Goal: Task Accomplishment & Management: Complete application form

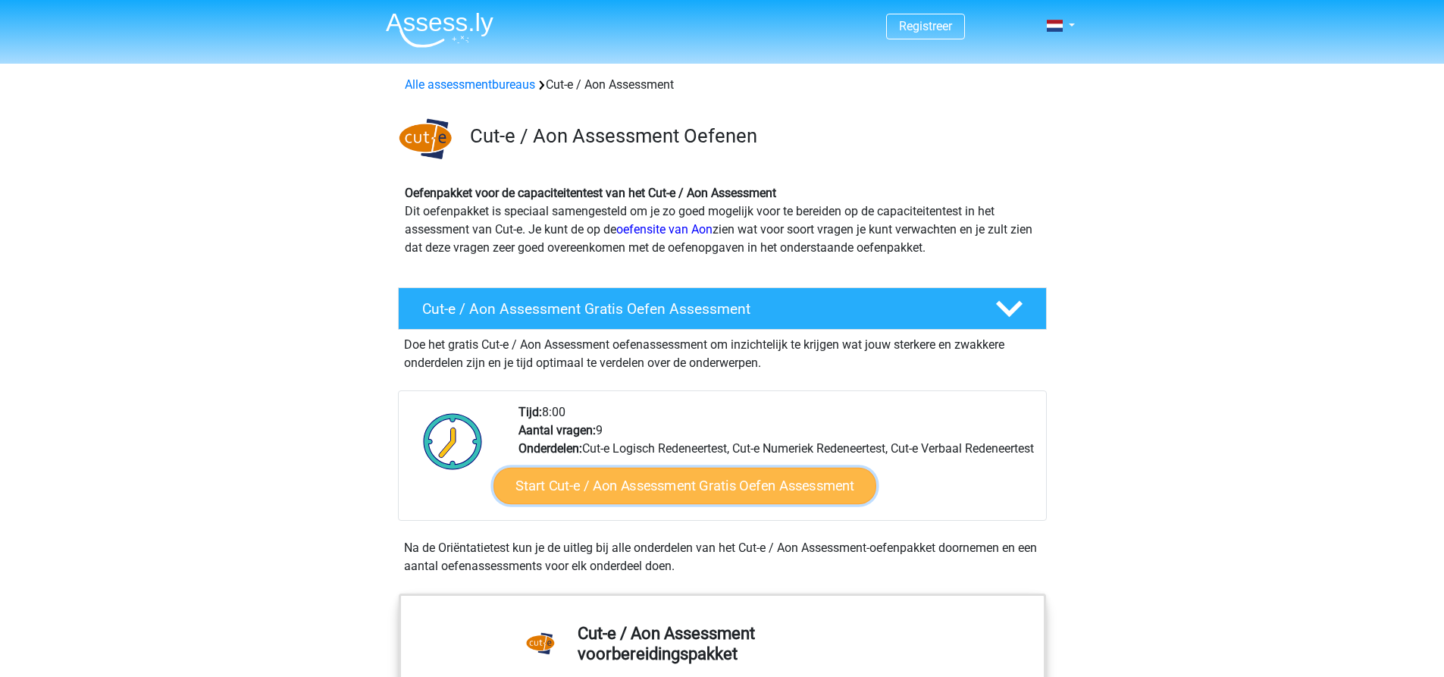
click at [615, 504] on link "Start Cut-e / Aon Assessment Gratis Oefen Assessment" at bounding box center [684, 486] width 383 height 36
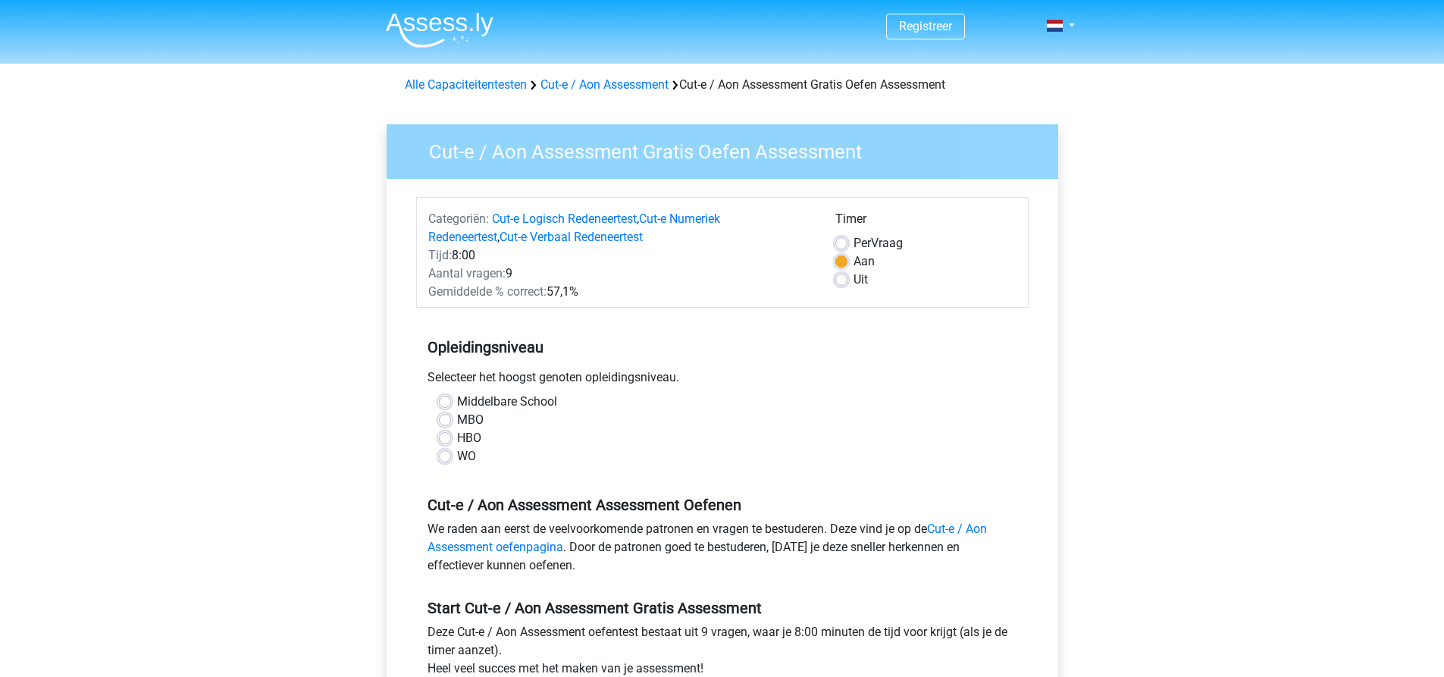
click at [455, 399] on div "Middelbare School" at bounding box center [722, 402] width 567 height 18
click at [457, 399] on label "Middelbare School" at bounding box center [507, 402] width 100 height 18
click at [449, 399] on input "Middelbare School" at bounding box center [445, 400] width 12 height 15
radio input "true"
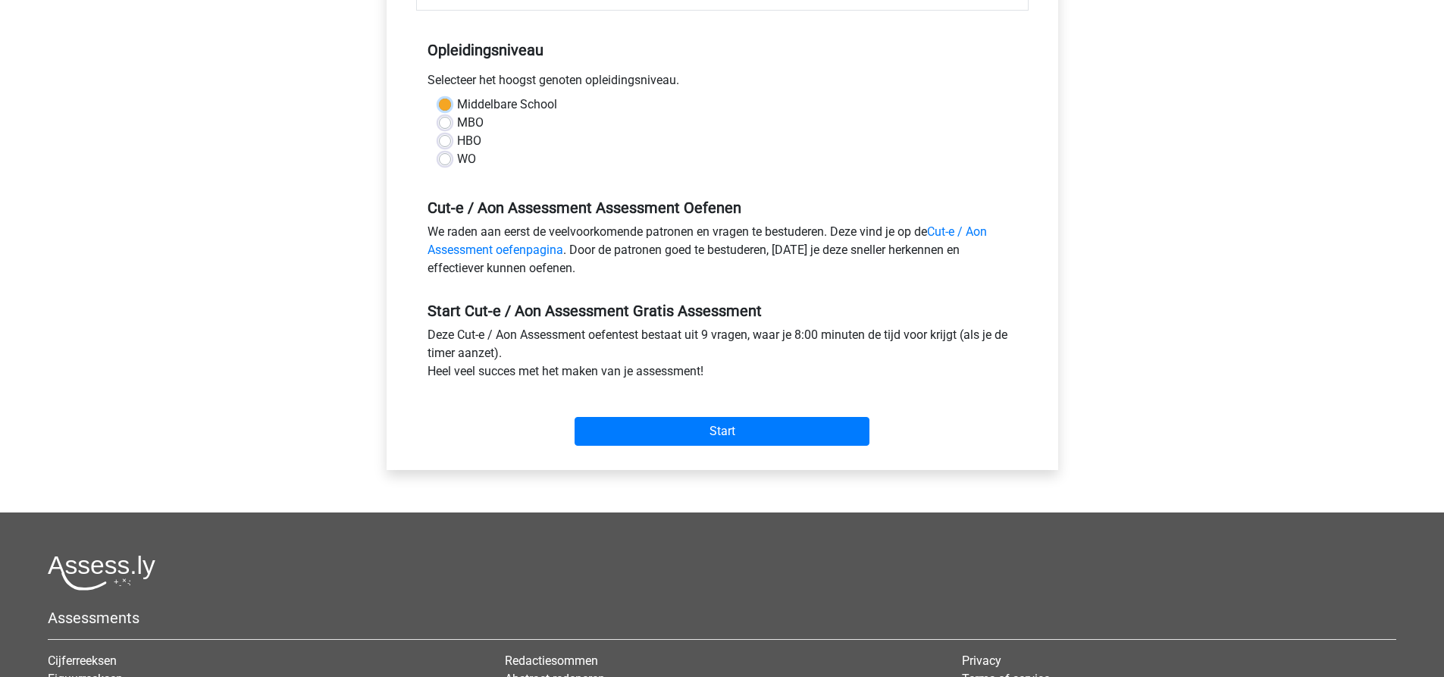
scroll to position [303, 0]
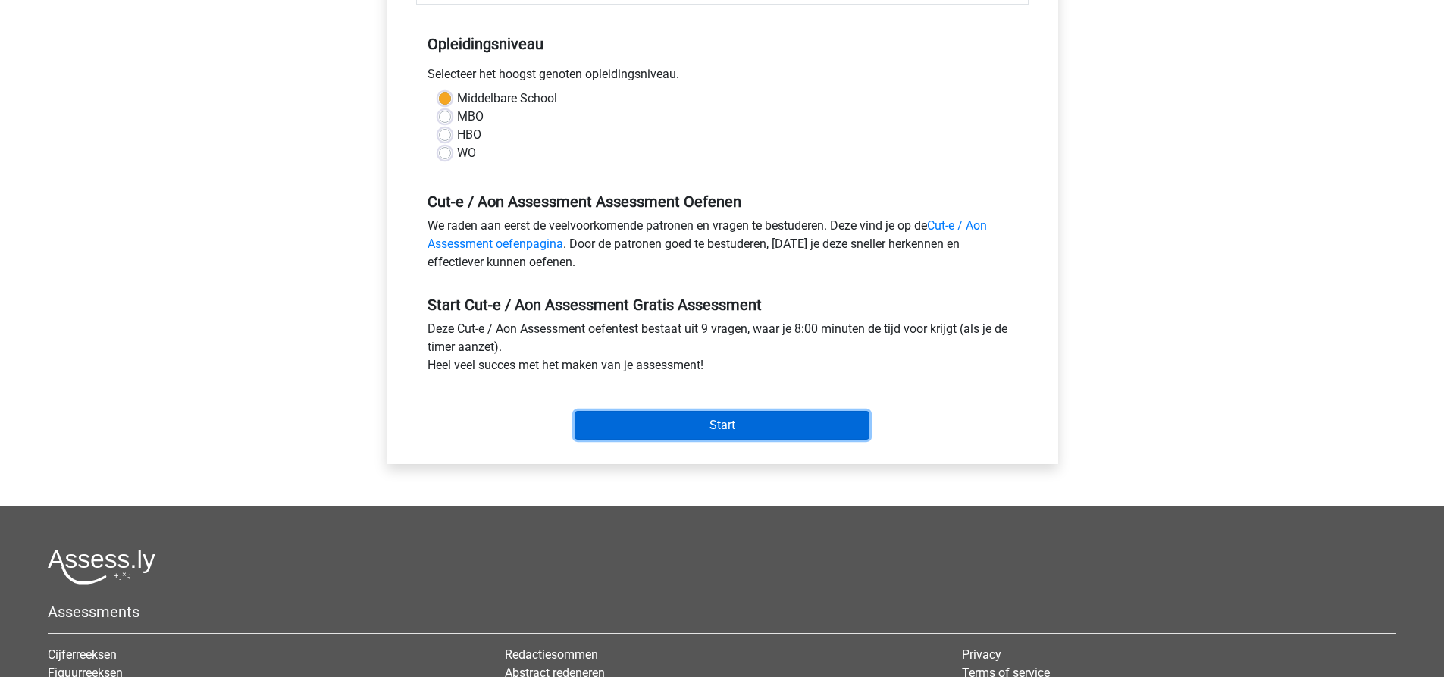
click at [687, 423] on input "Start" at bounding box center [721, 425] width 295 height 29
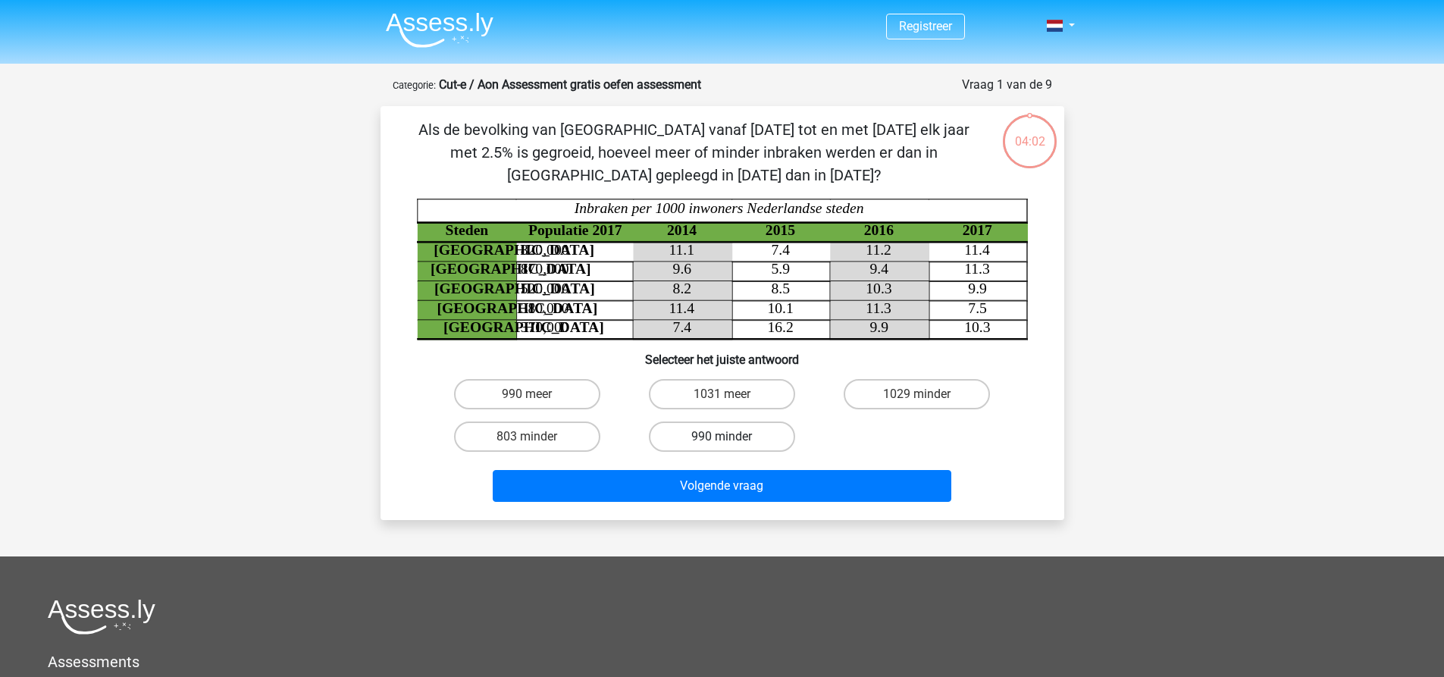
click at [683, 440] on label "990 minder" at bounding box center [722, 436] width 146 height 30
click at [722, 440] on input "990 minder" at bounding box center [727, 442] width 10 height 10
radio input "true"
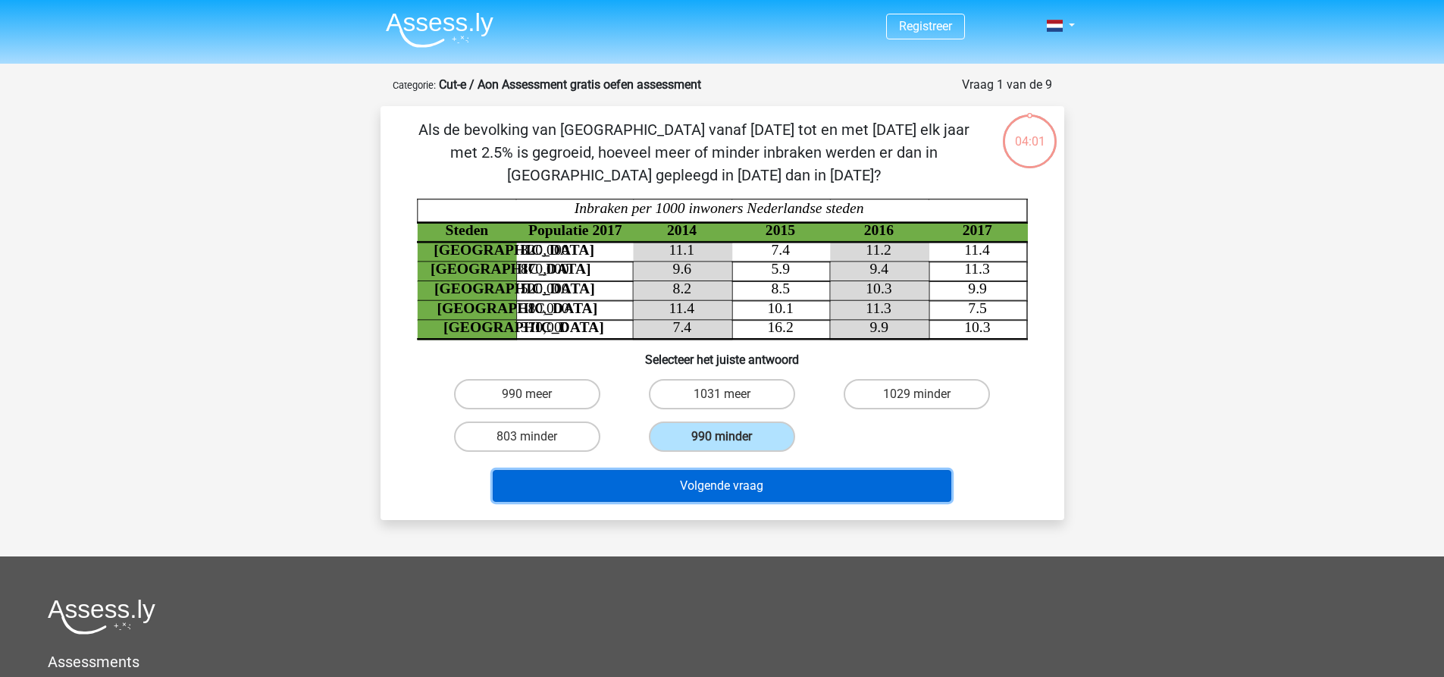
click at [706, 490] on button "Volgende vraag" at bounding box center [722, 486] width 459 height 32
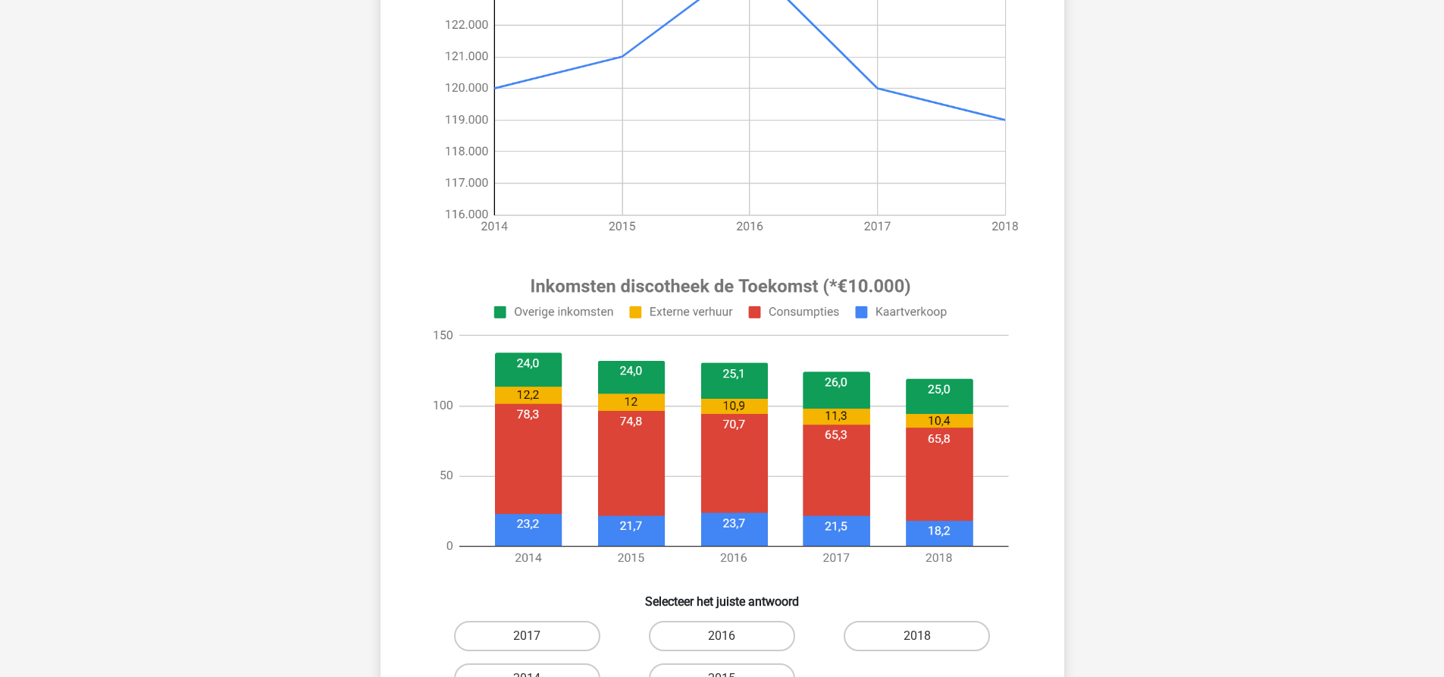
scroll to position [379, 0]
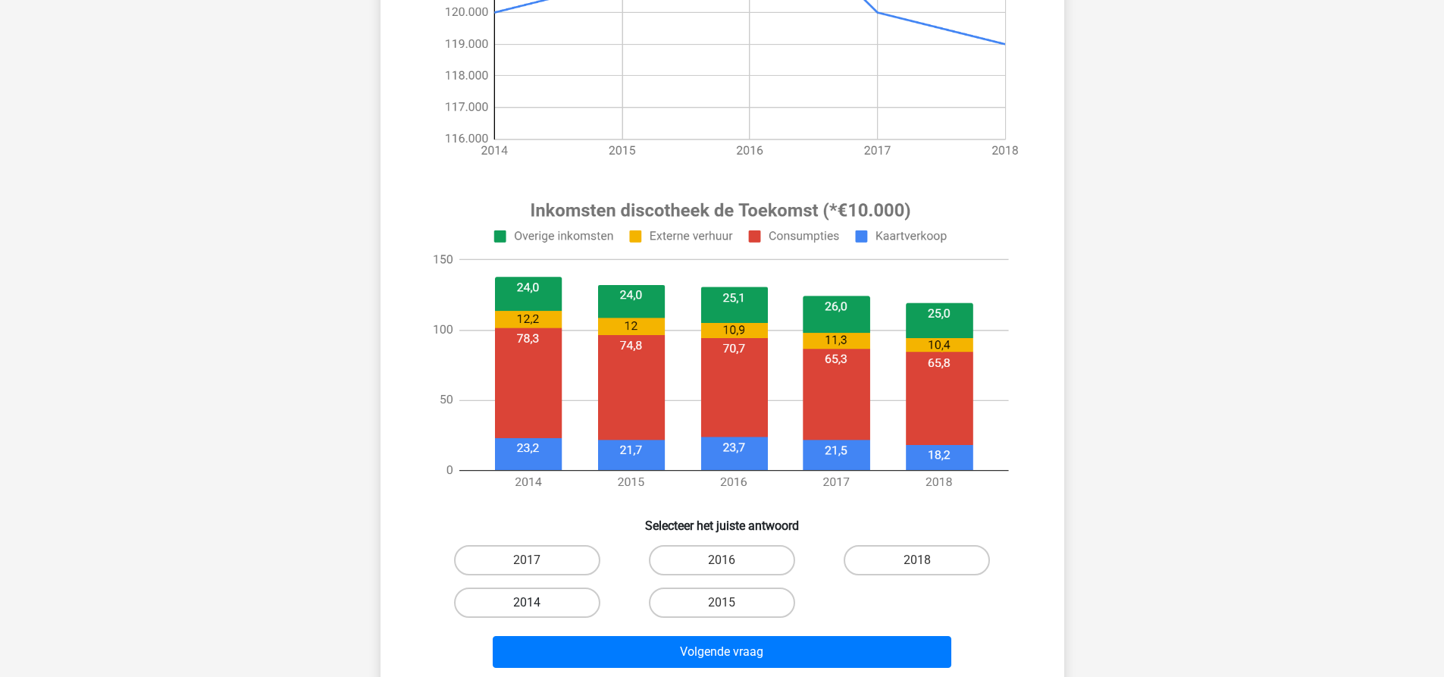
click at [555, 600] on label "2014" at bounding box center [527, 602] width 146 height 30
click at [537, 603] on input "2014" at bounding box center [532, 608] width 10 height 10
radio input "true"
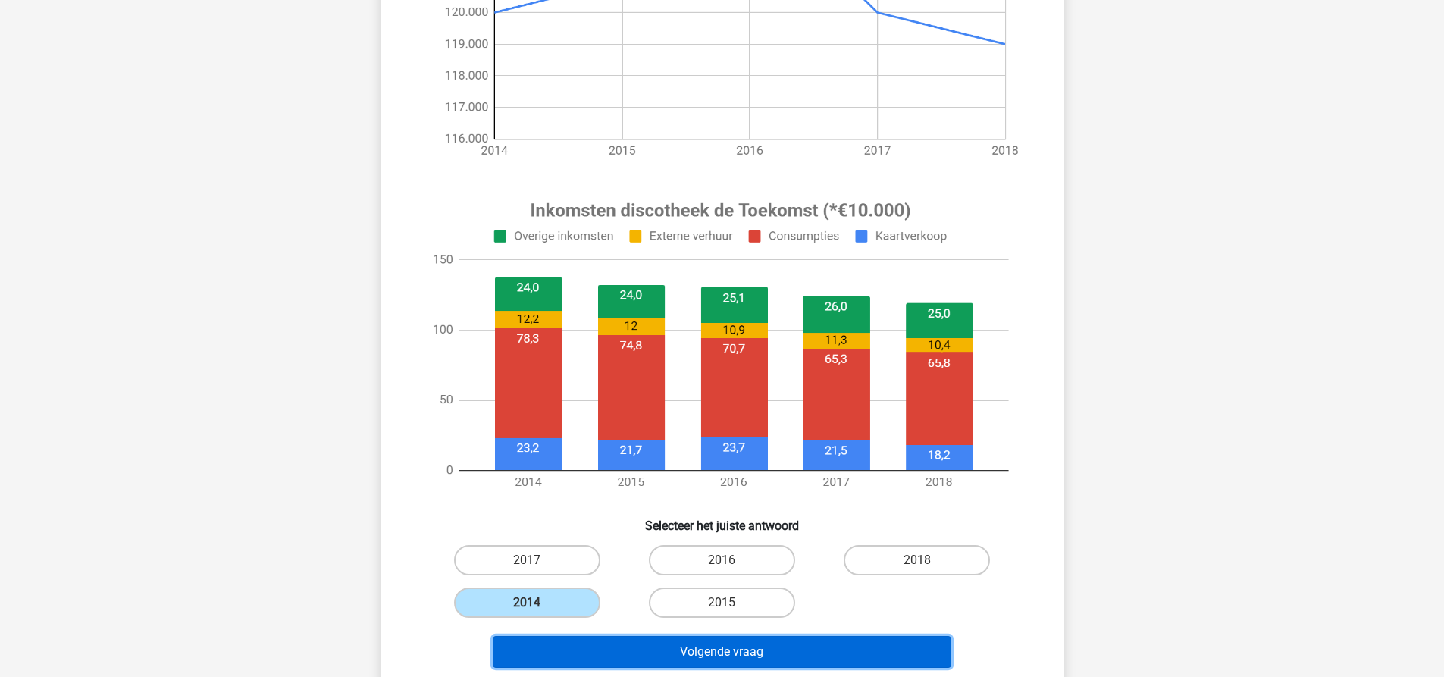
click at [681, 651] on button "Volgende vraag" at bounding box center [722, 652] width 459 height 32
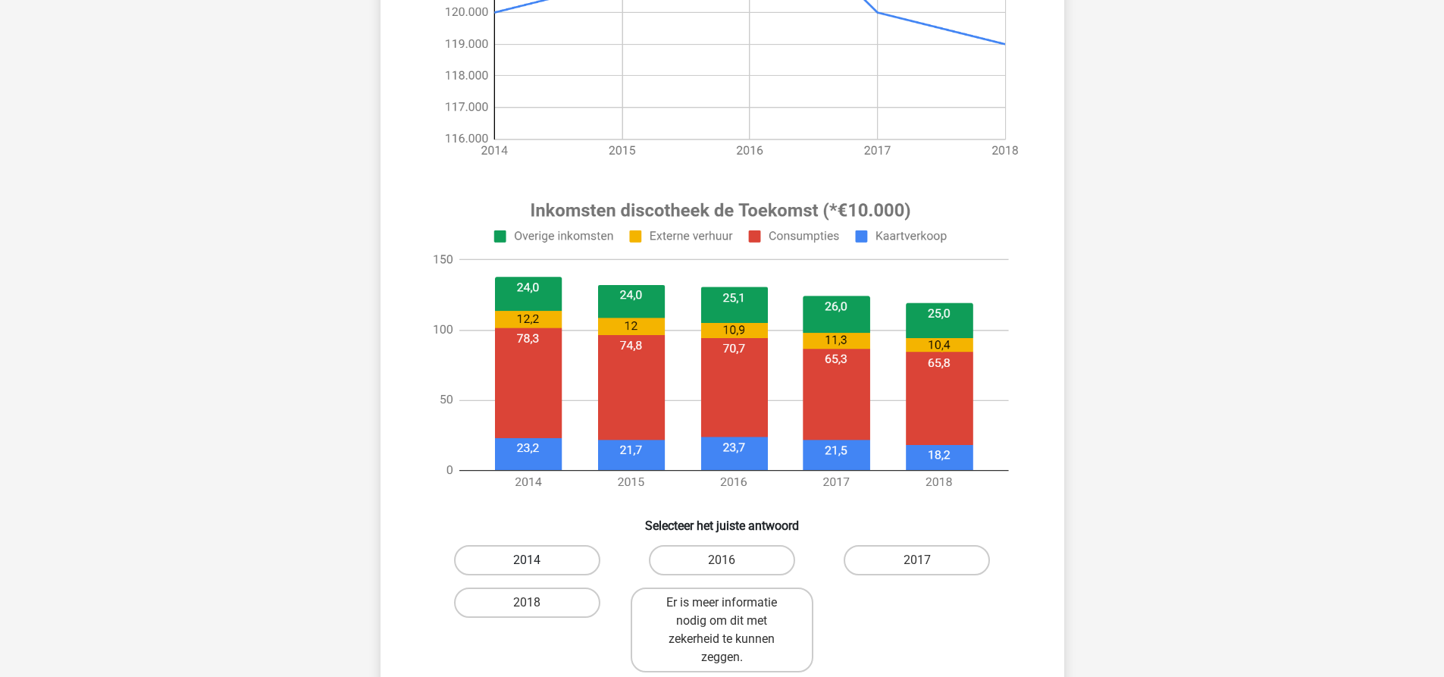
click at [517, 557] on label "2014" at bounding box center [527, 560] width 146 height 30
click at [527, 560] on input "2014" at bounding box center [532, 565] width 10 height 10
radio input "true"
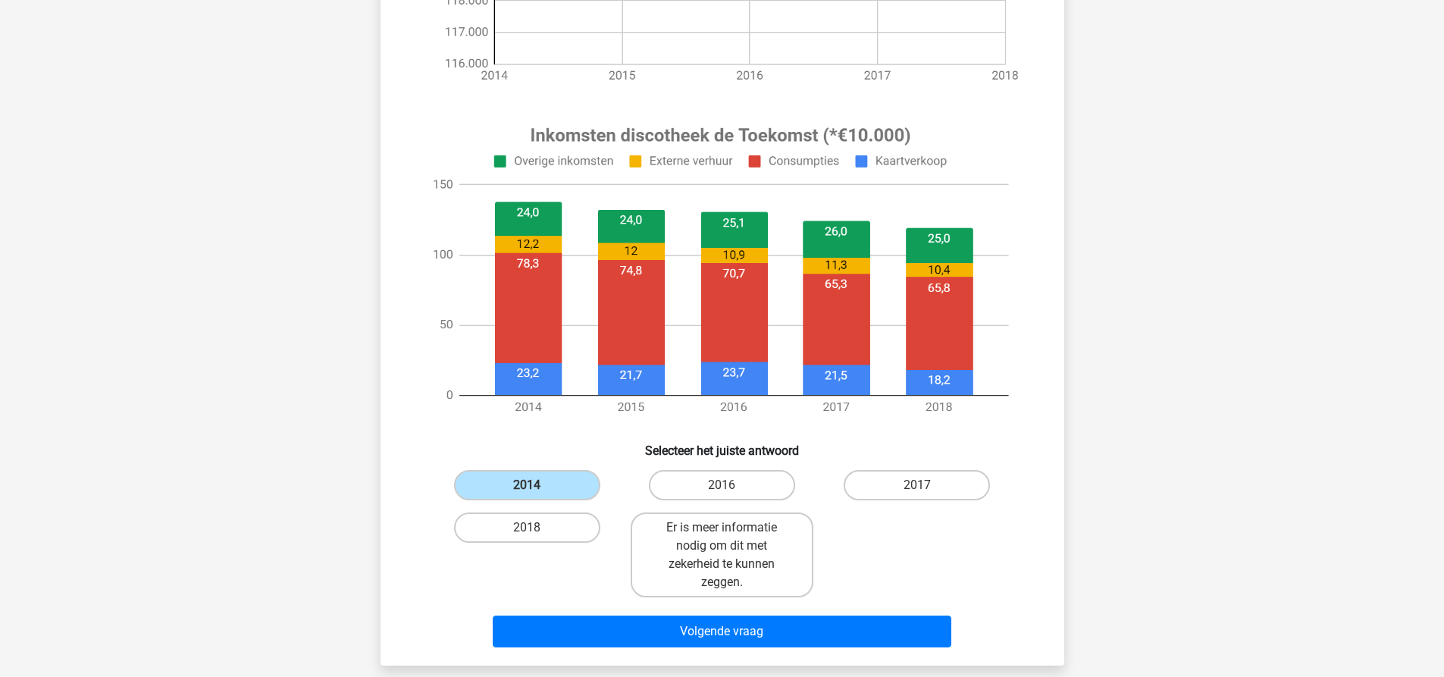
scroll to position [455, 0]
click at [690, 532] on label "Er is meer informatie nodig om dit met zekerheid te kunnen zeggen." at bounding box center [722, 554] width 183 height 85
click at [722, 532] on input "Er is meer informatie nodig om dit met zekerheid te kunnen zeggen." at bounding box center [727, 532] width 10 height 10
radio input "true"
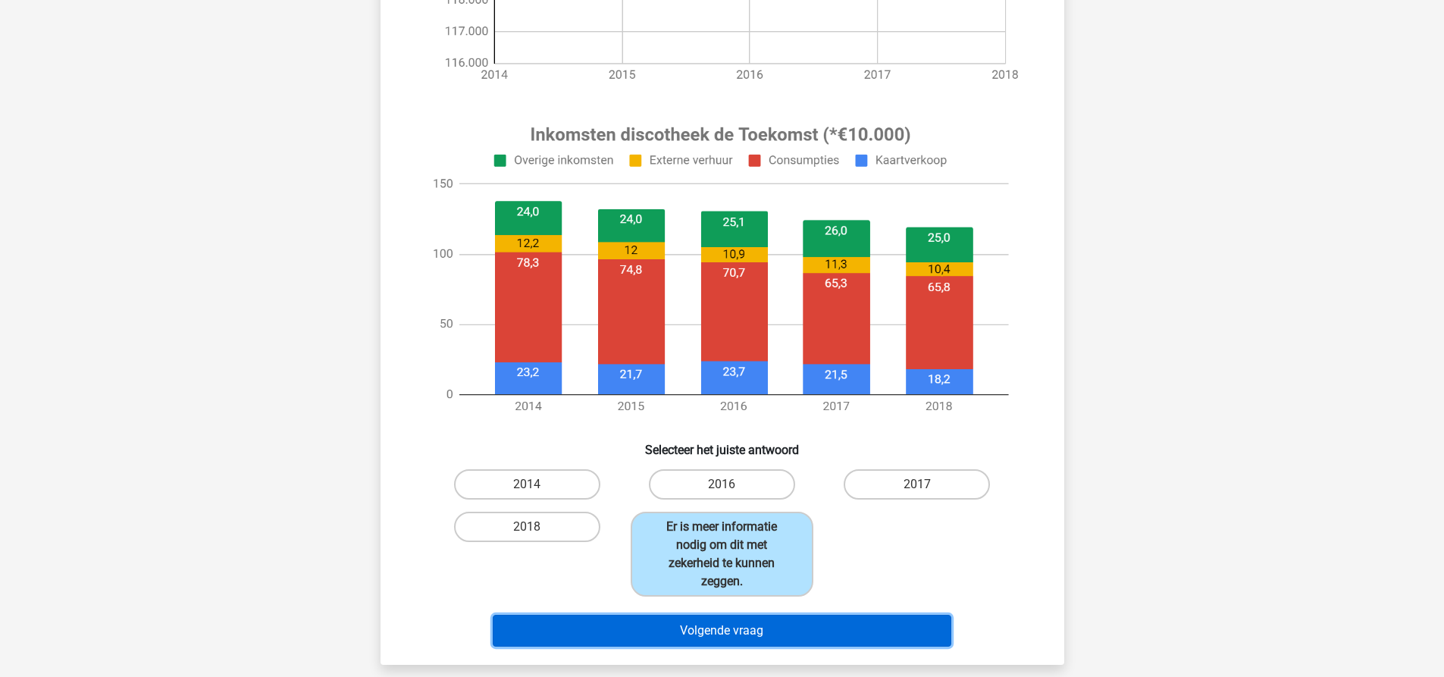
click at [691, 624] on button "Volgende vraag" at bounding box center [722, 631] width 459 height 32
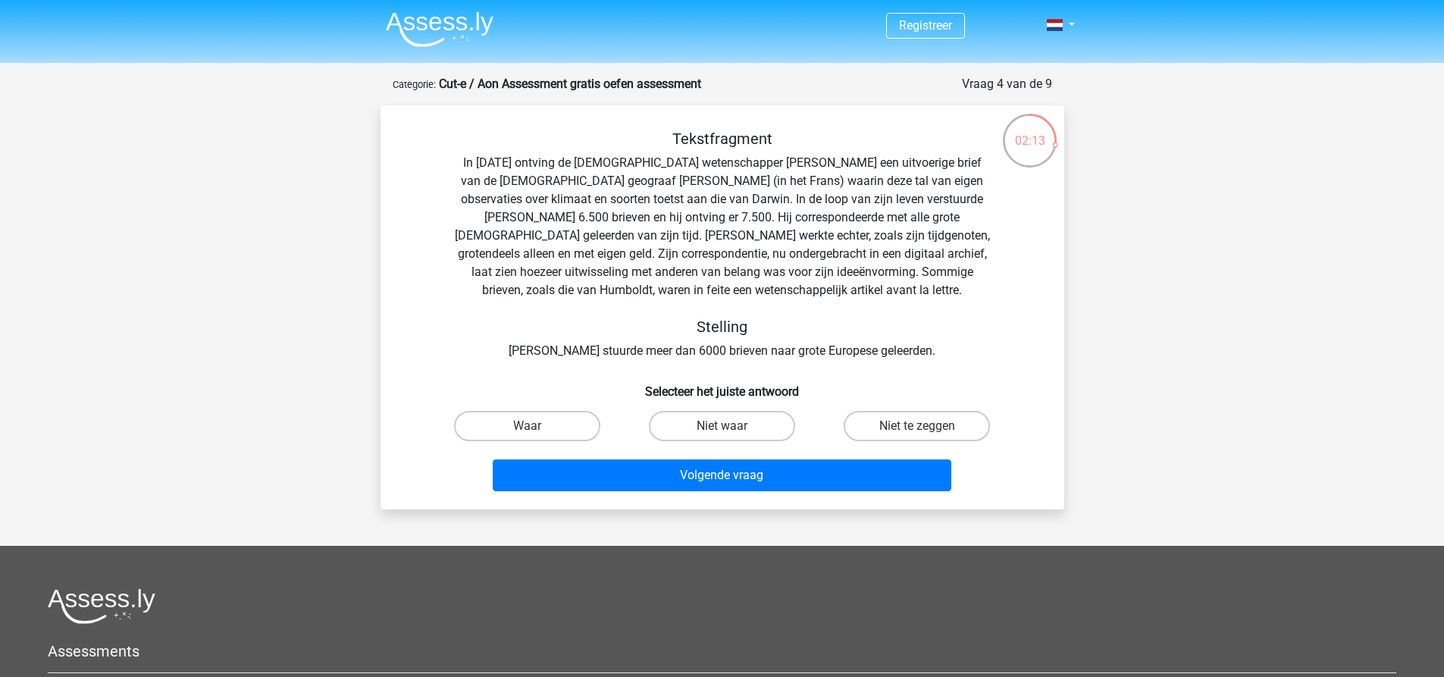
scroll to position [0, 0]
click at [900, 424] on label "Niet te zeggen" at bounding box center [917, 427] width 146 height 30
click at [917, 427] on input "Niet te zeggen" at bounding box center [922, 432] width 10 height 10
radio input "true"
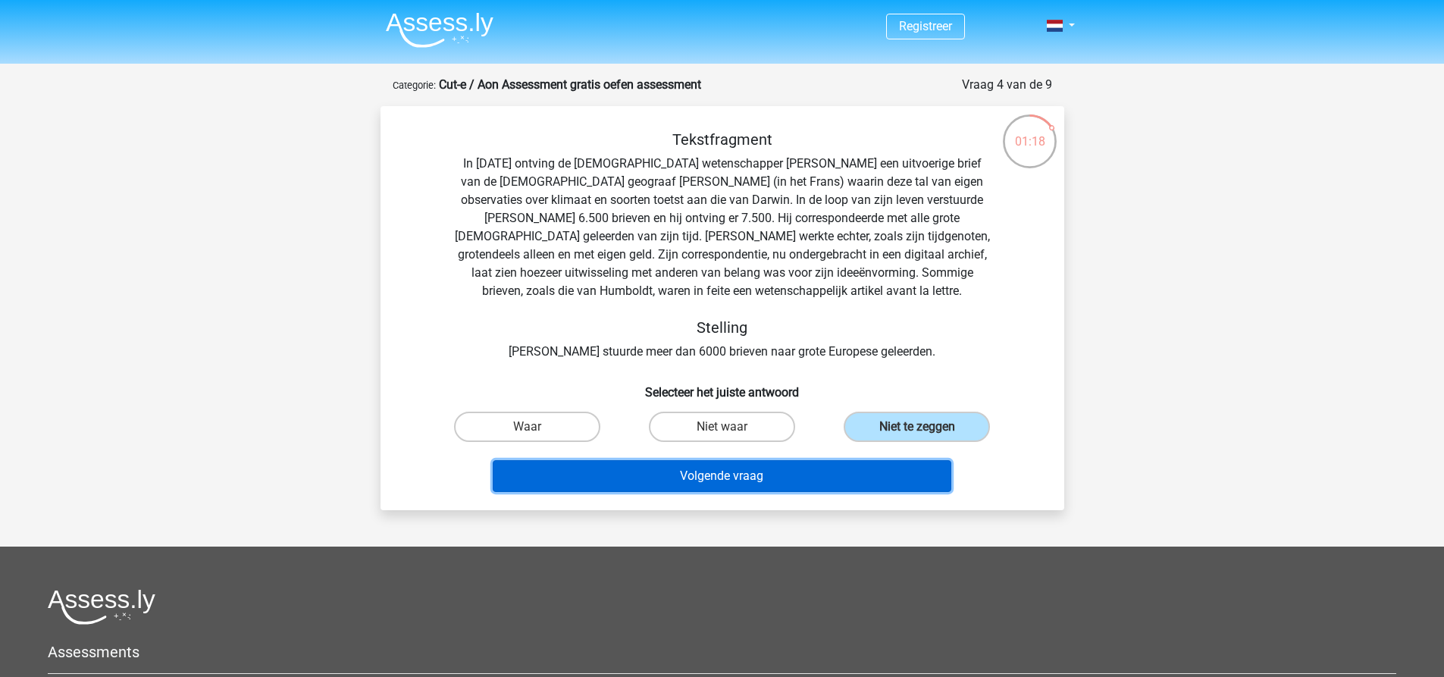
click at [747, 487] on button "Volgende vraag" at bounding box center [722, 476] width 459 height 32
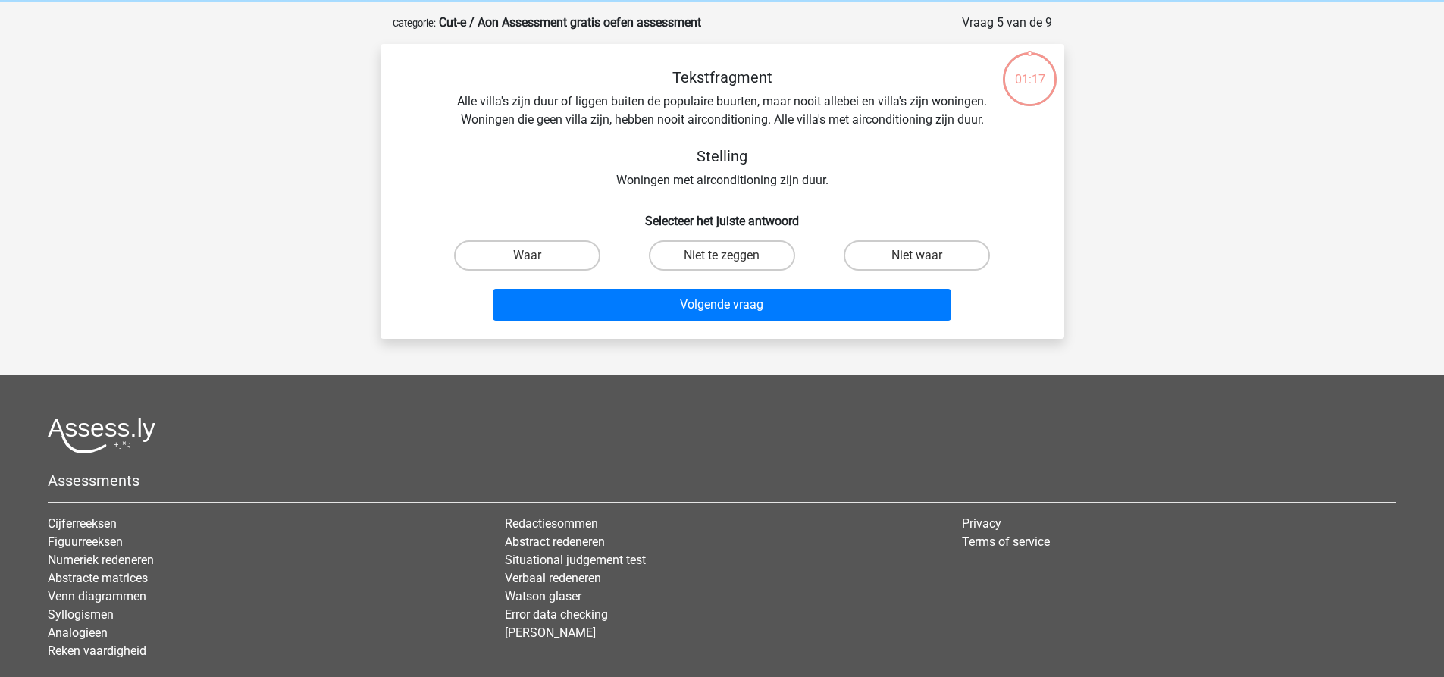
scroll to position [76, 0]
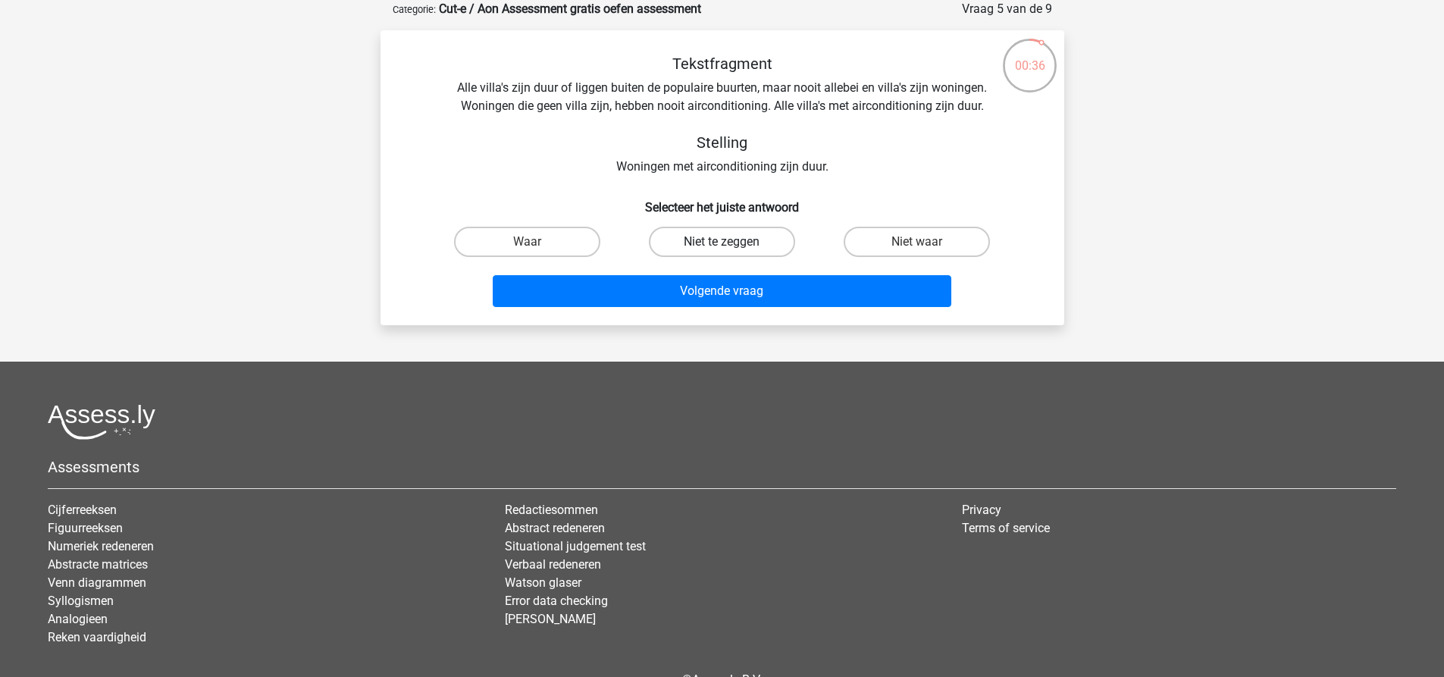
click at [712, 246] on label "Niet te zeggen" at bounding box center [722, 242] width 146 height 30
click at [722, 246] on input "Niet te zeggen" at bounding box center [727, 247] width 10 height 10
radio input "true"
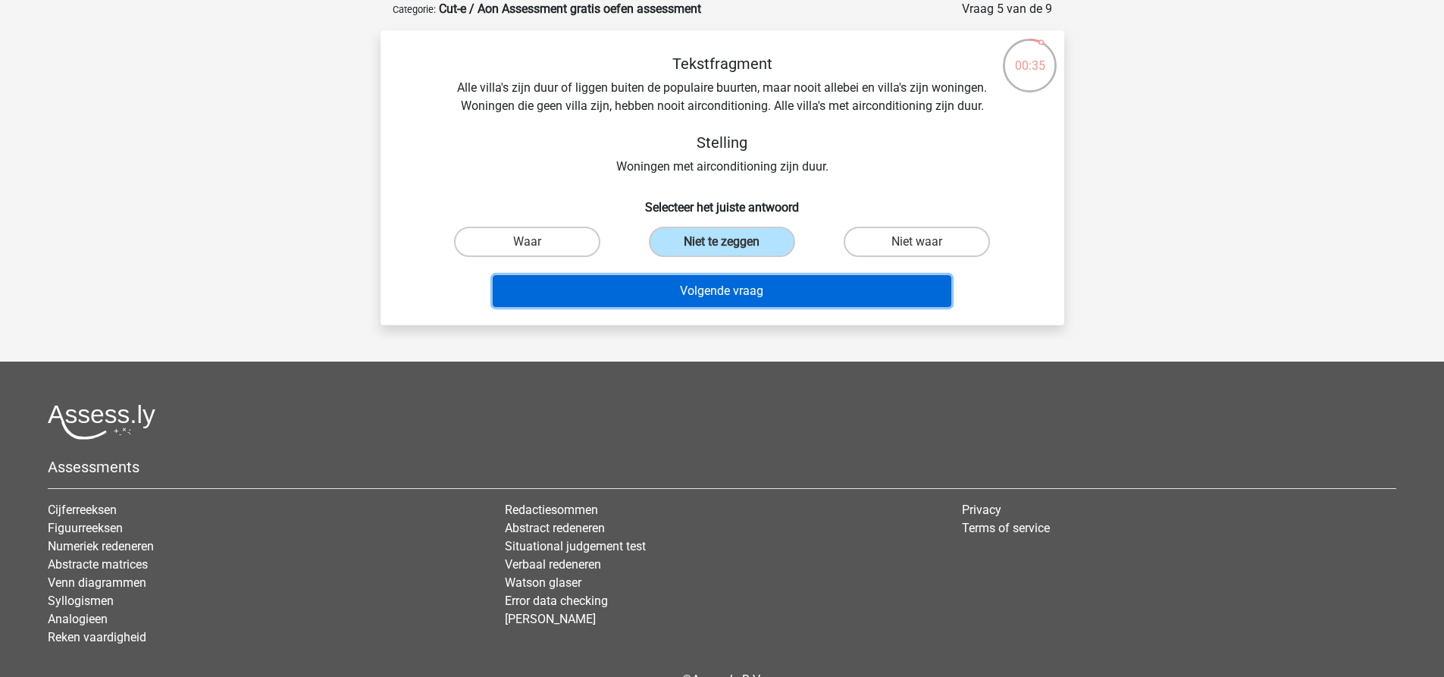
click at [686, 290] on button "Volgende vraag" at bounding box center [722, 291] width 459 height 32
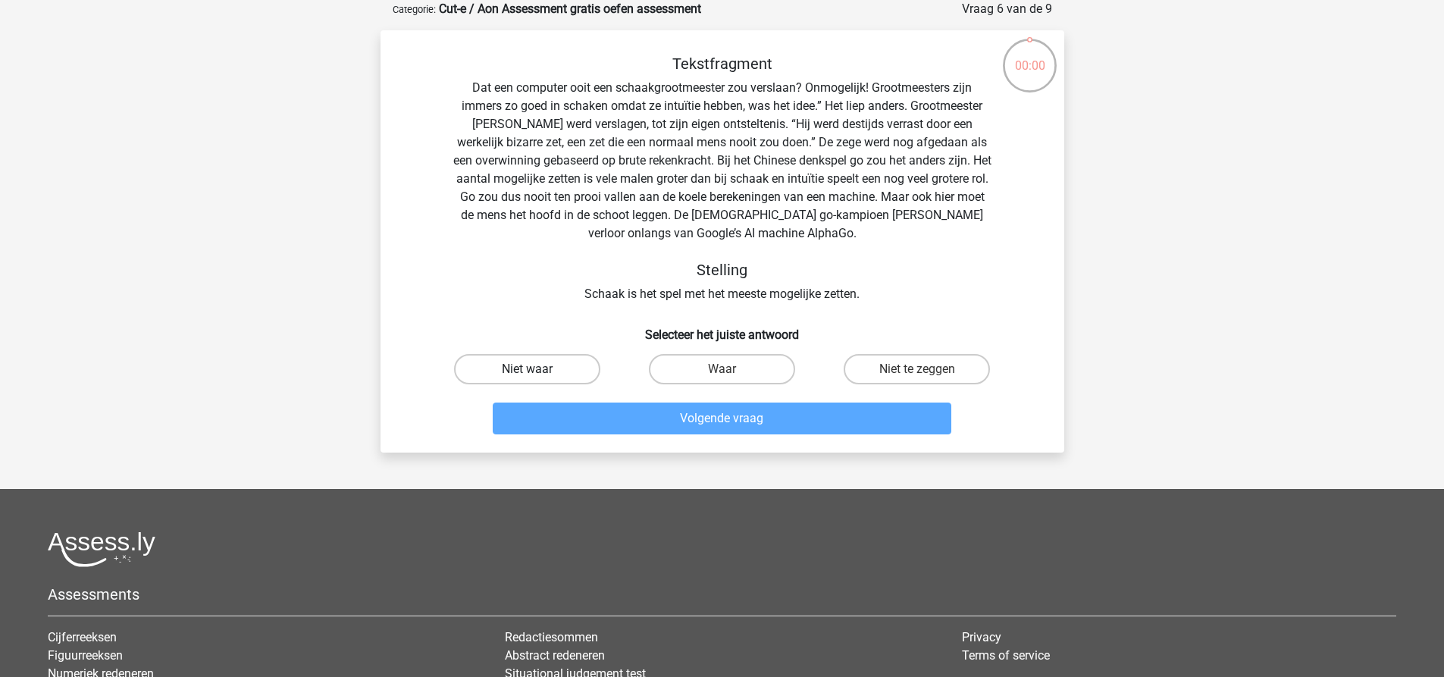
click at [595, 368] on label "Niet waar" at bounding box center [527, 369] width 146 height 30
click at [537, 369] on input "Niet waar" at bounding box center [532, 374] width 10 height 10
radio input "true"
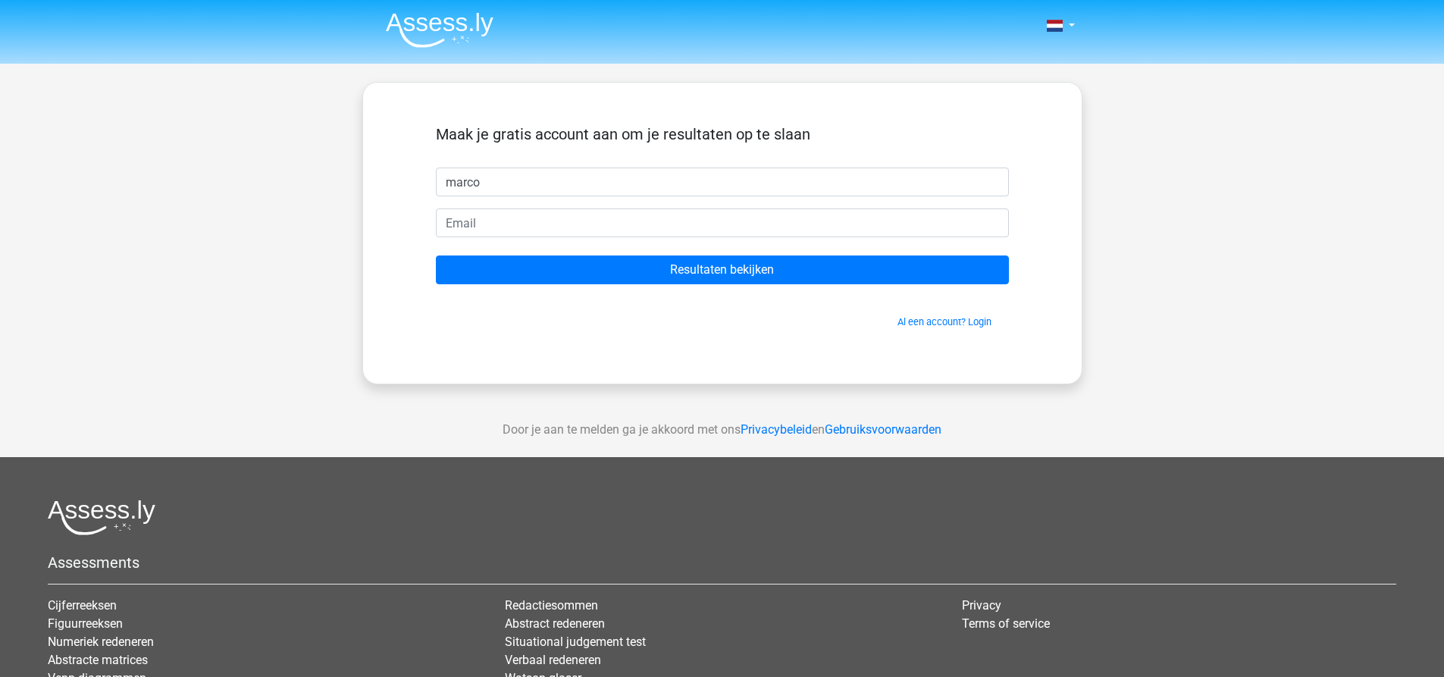
type input "marco"
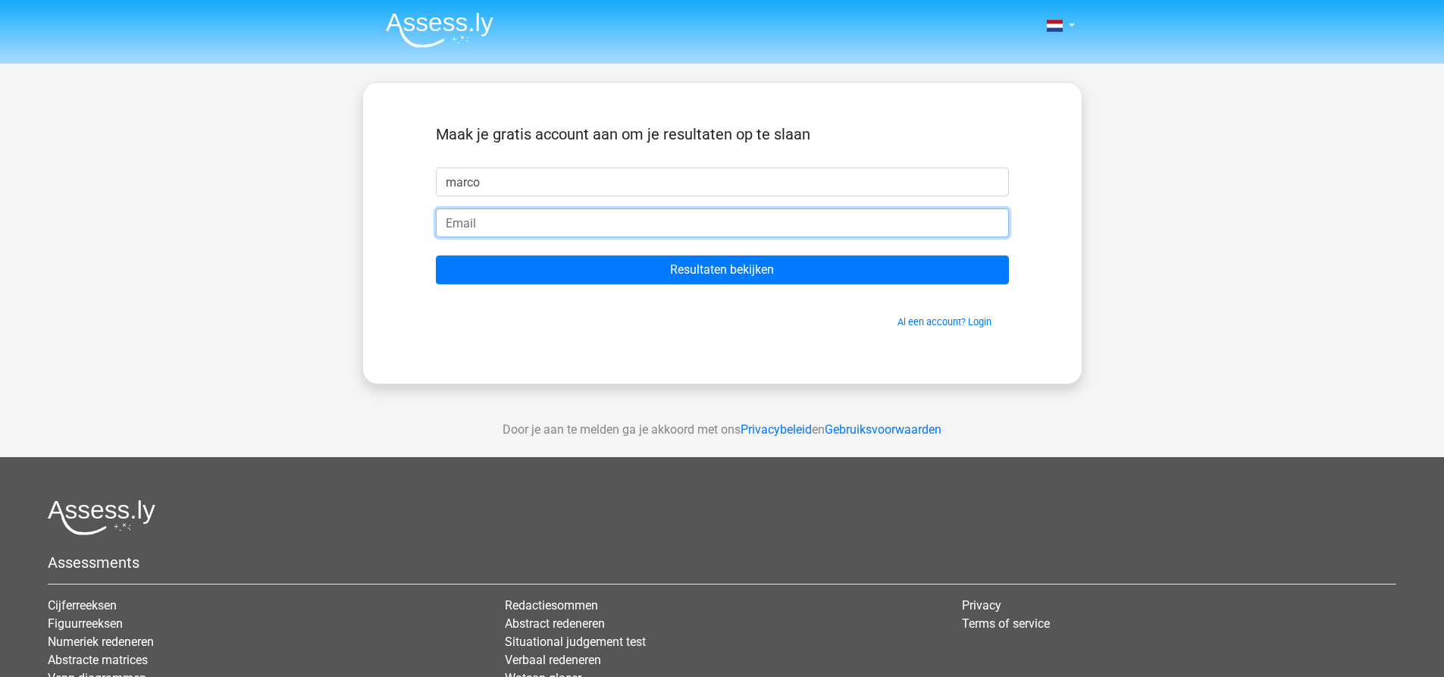
type input "i"
type input "marcovandenbrink@live.nl"
click at [436, 255] on input "Resultaten bekijken" at bounding box center [722, 269] width 573 height 29
